Goal: Information Seeking & Learning: Stay updated

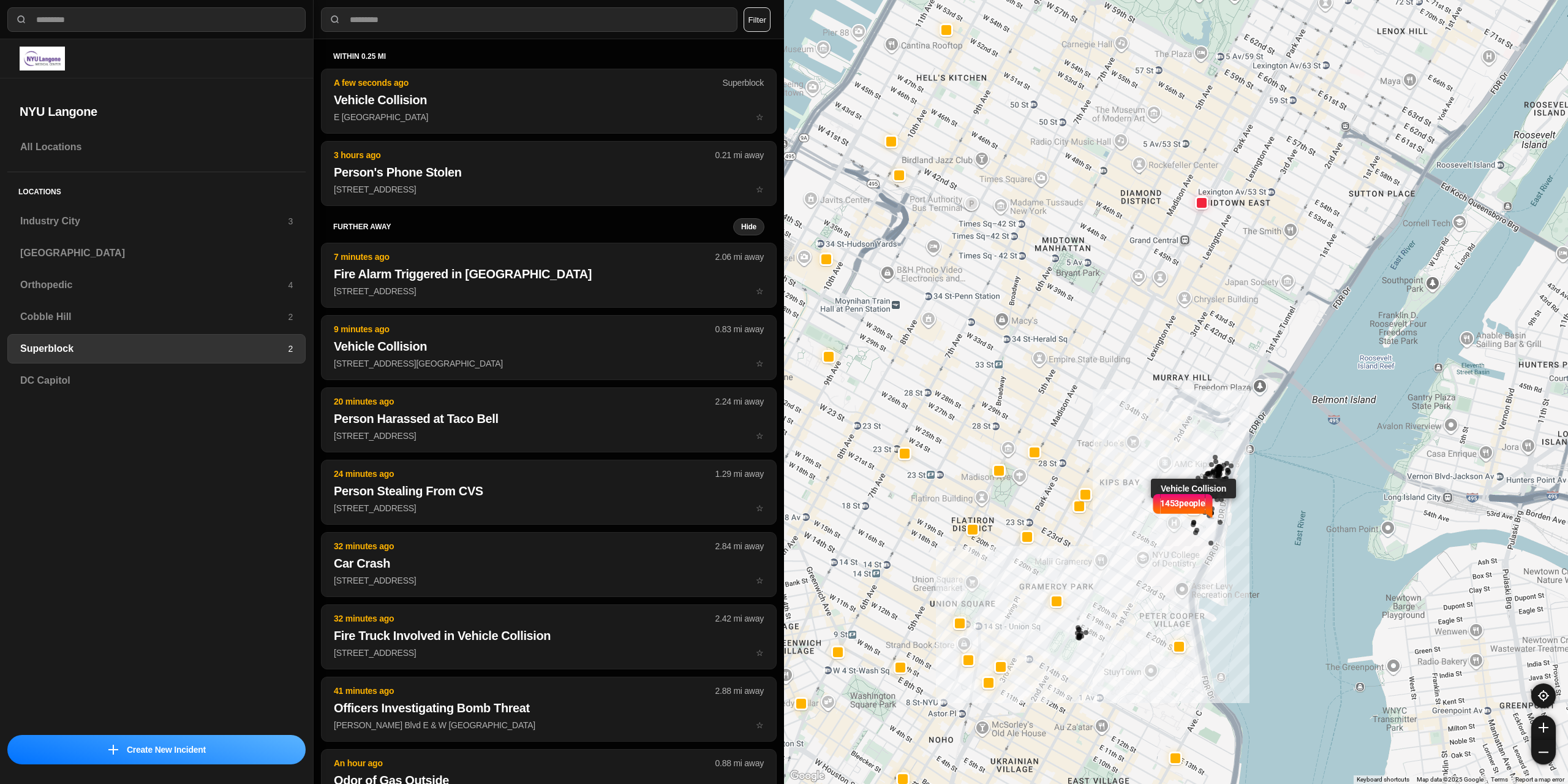
select select "*"
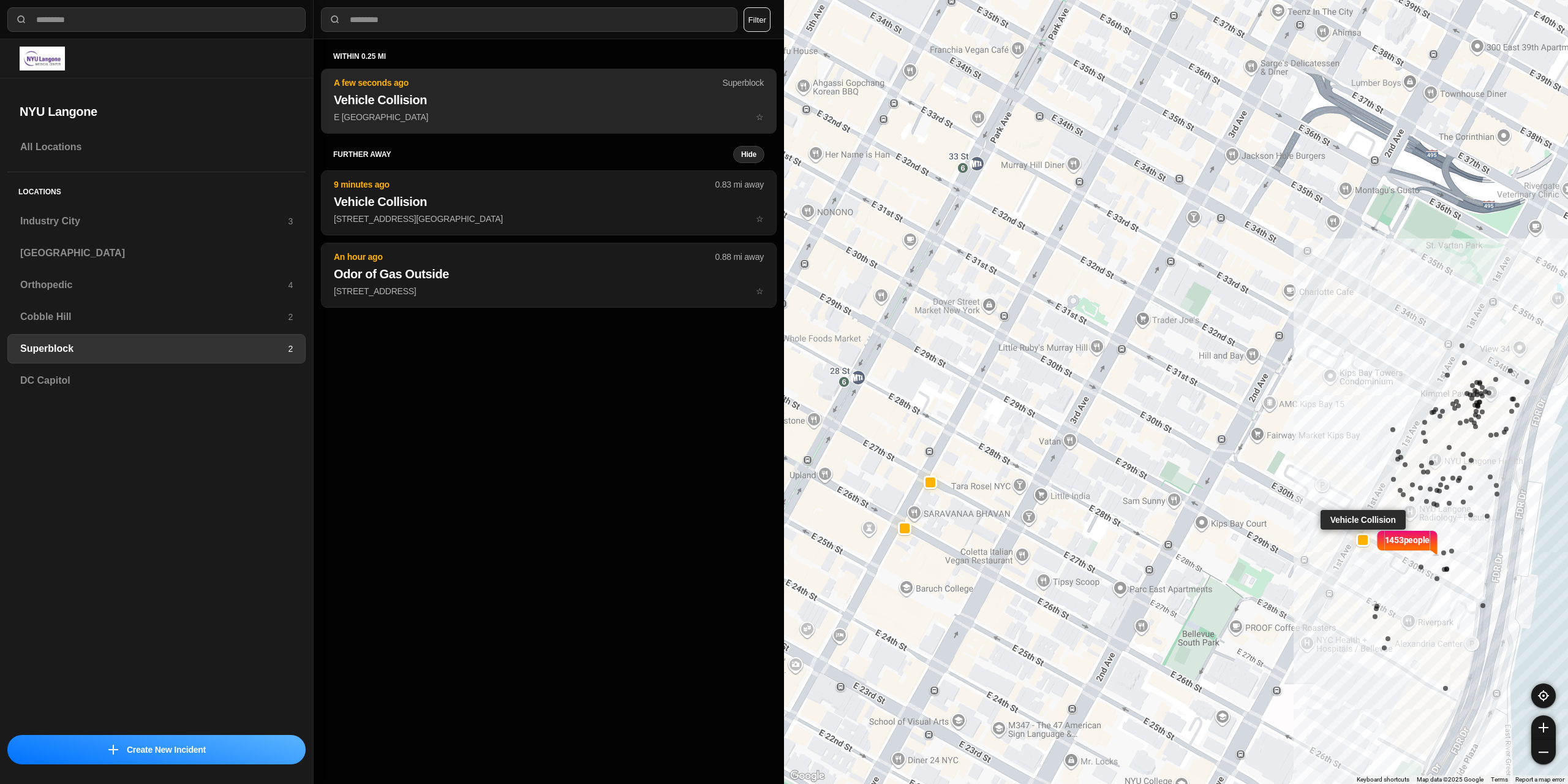
click at [467, 110] on button "A few seconds ago Superblock Vehicle Collision E 30th St & 1st Ave ☆" at bounding box center [548, 101] width 456 height 65
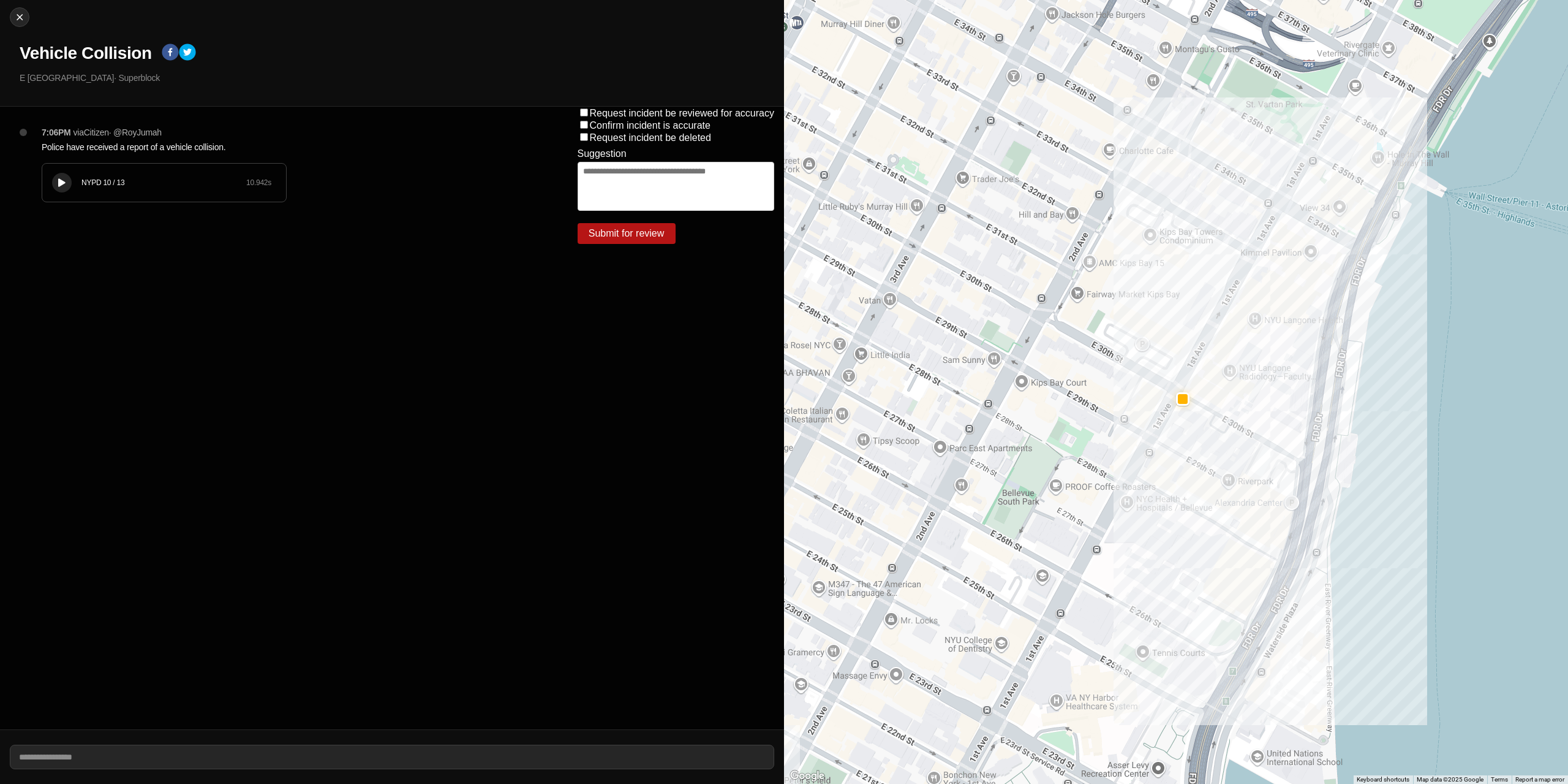
click at [64, 185] on icon at bounding box center [62, 183] width 8 height 8
